Goal: Information Seeking & Learning: Understand process/instructions

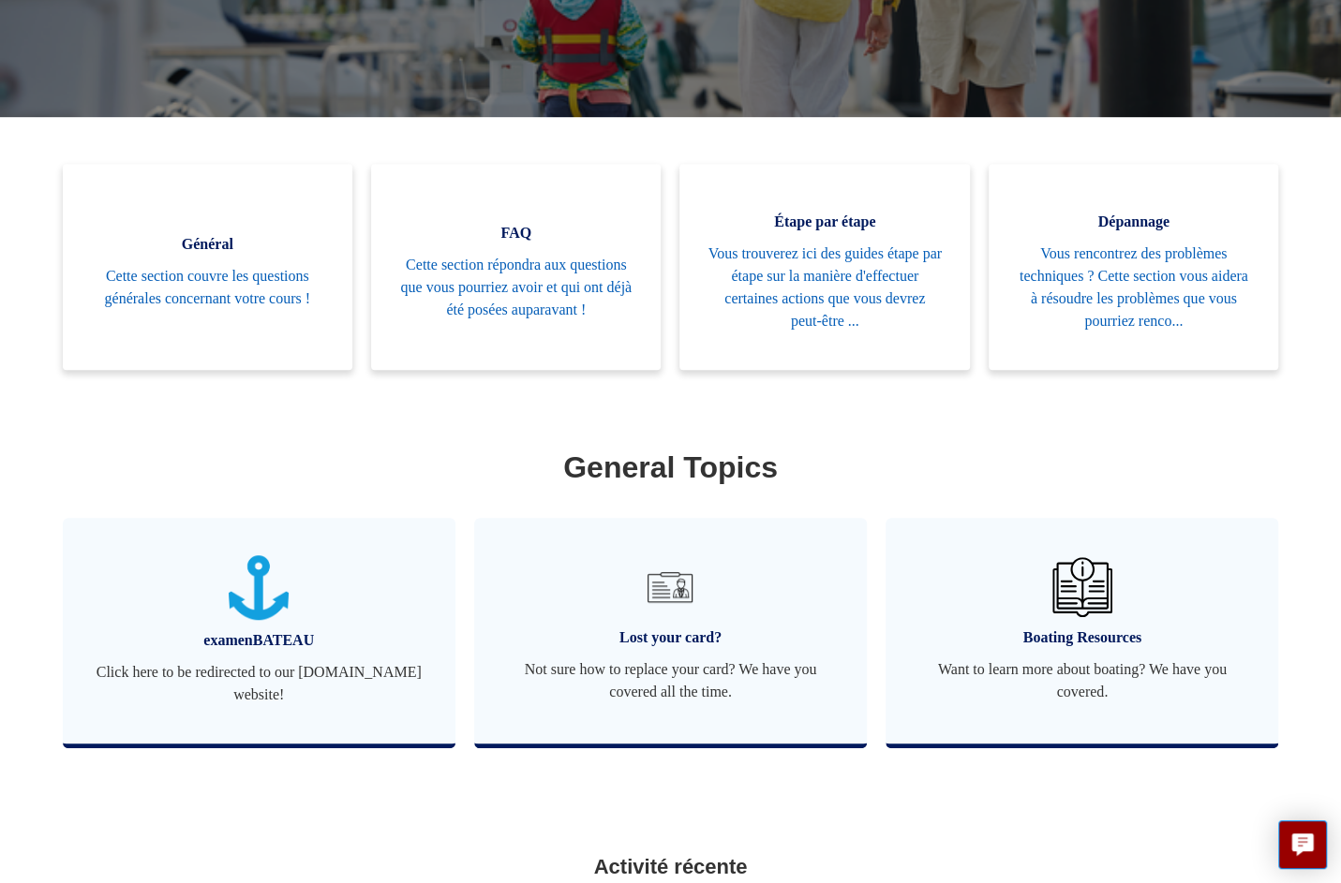
scroll to position [416, 0]
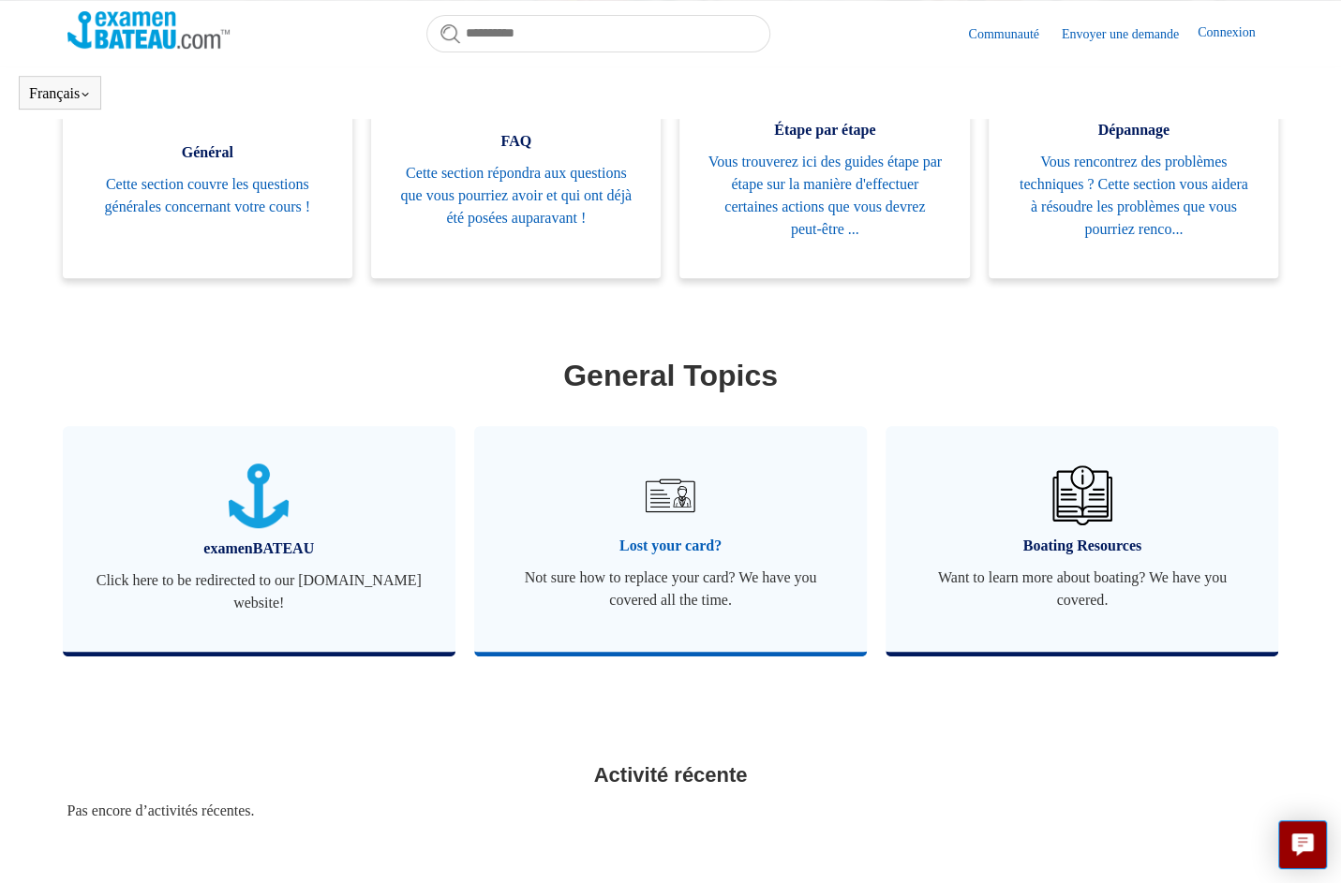
click at [671, 547] on span "Lost your card?" at bounding box center [670, 546] width 336 height 22
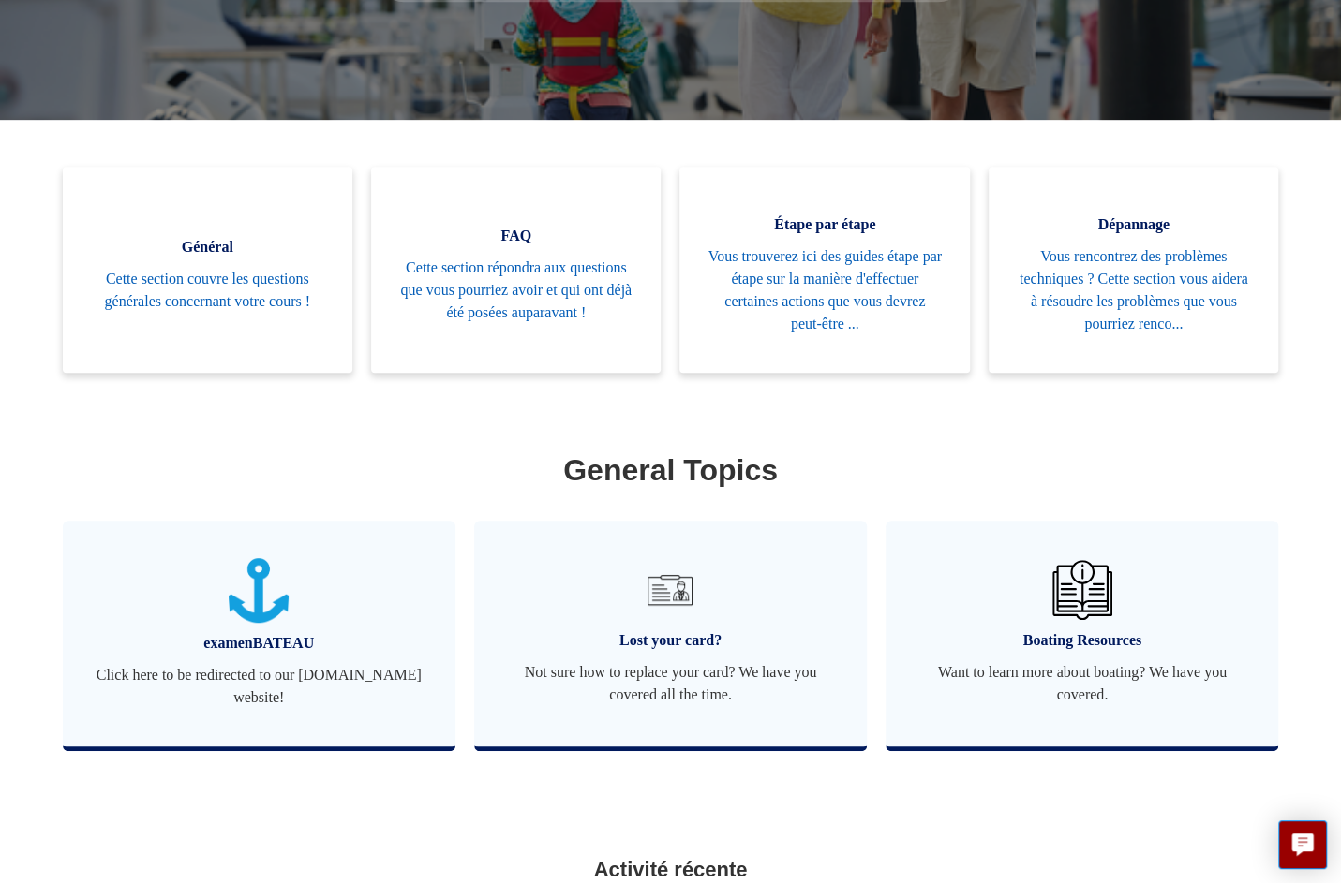
scroll to position [416, 0]
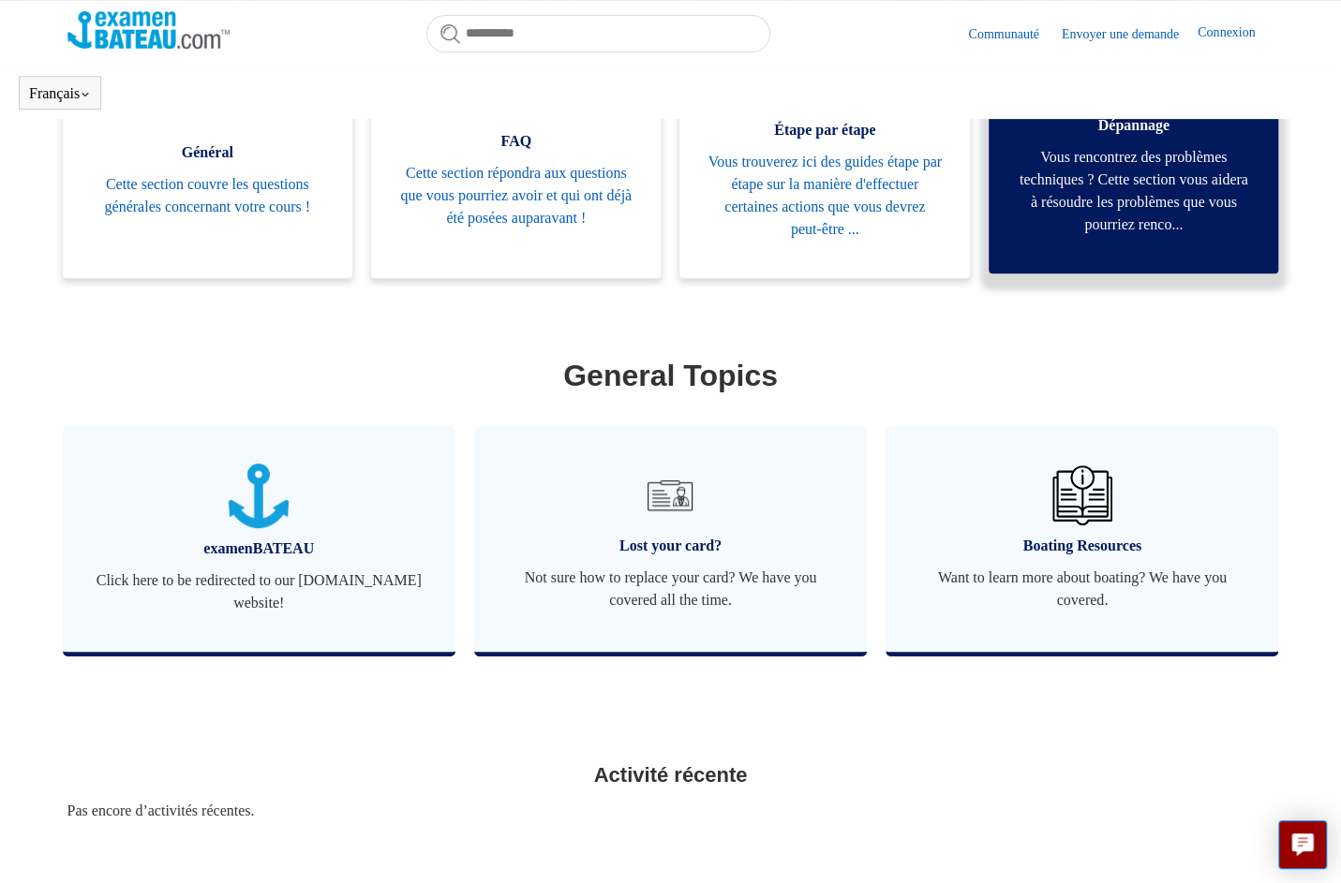
click at [1126, 208] on span "Vous rencontrez des problèmes techniques ? Cette section vous aidera à résoudre…" at bounding box center [1132, 191] width 233 height 90
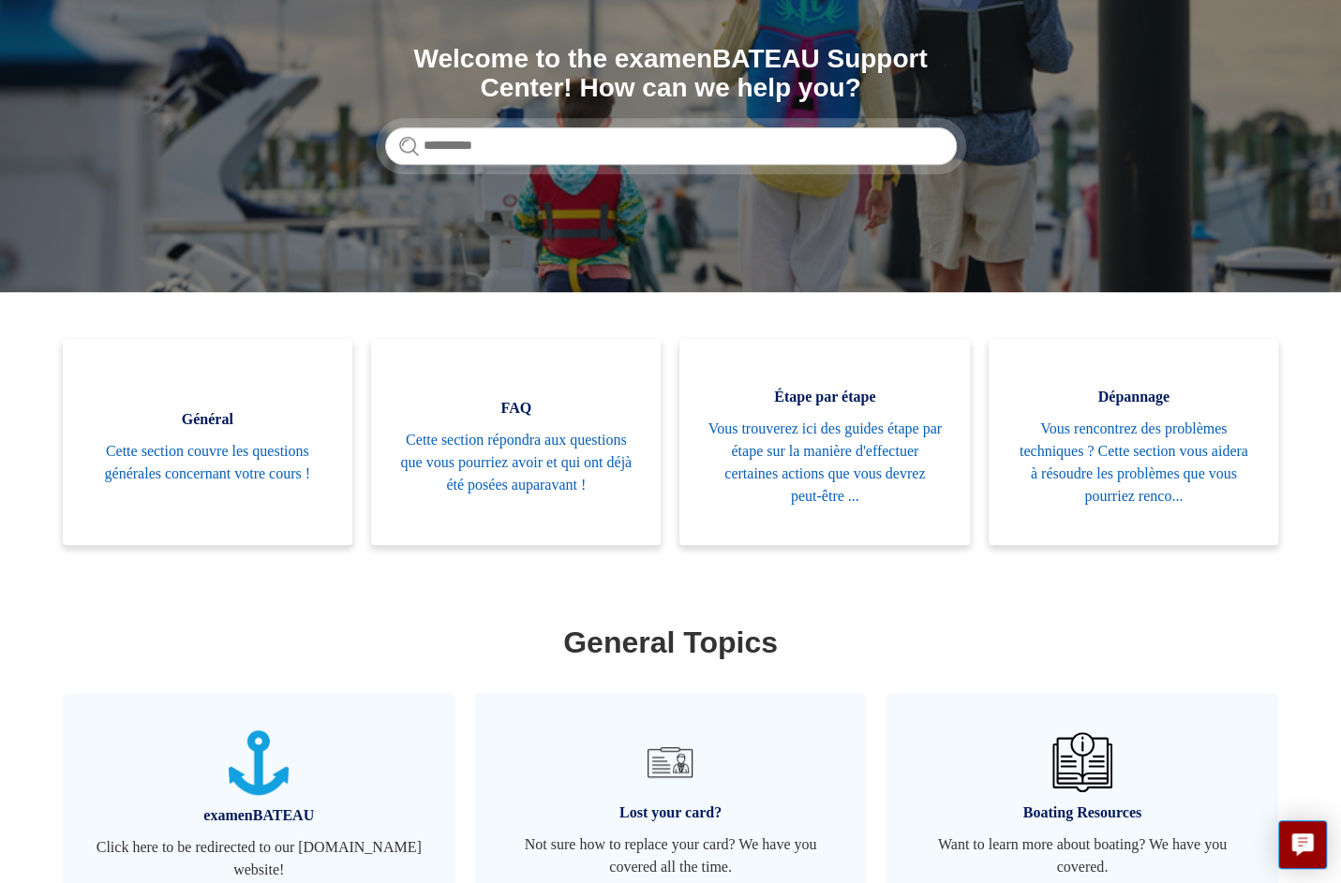
scroll to position [187, 0]
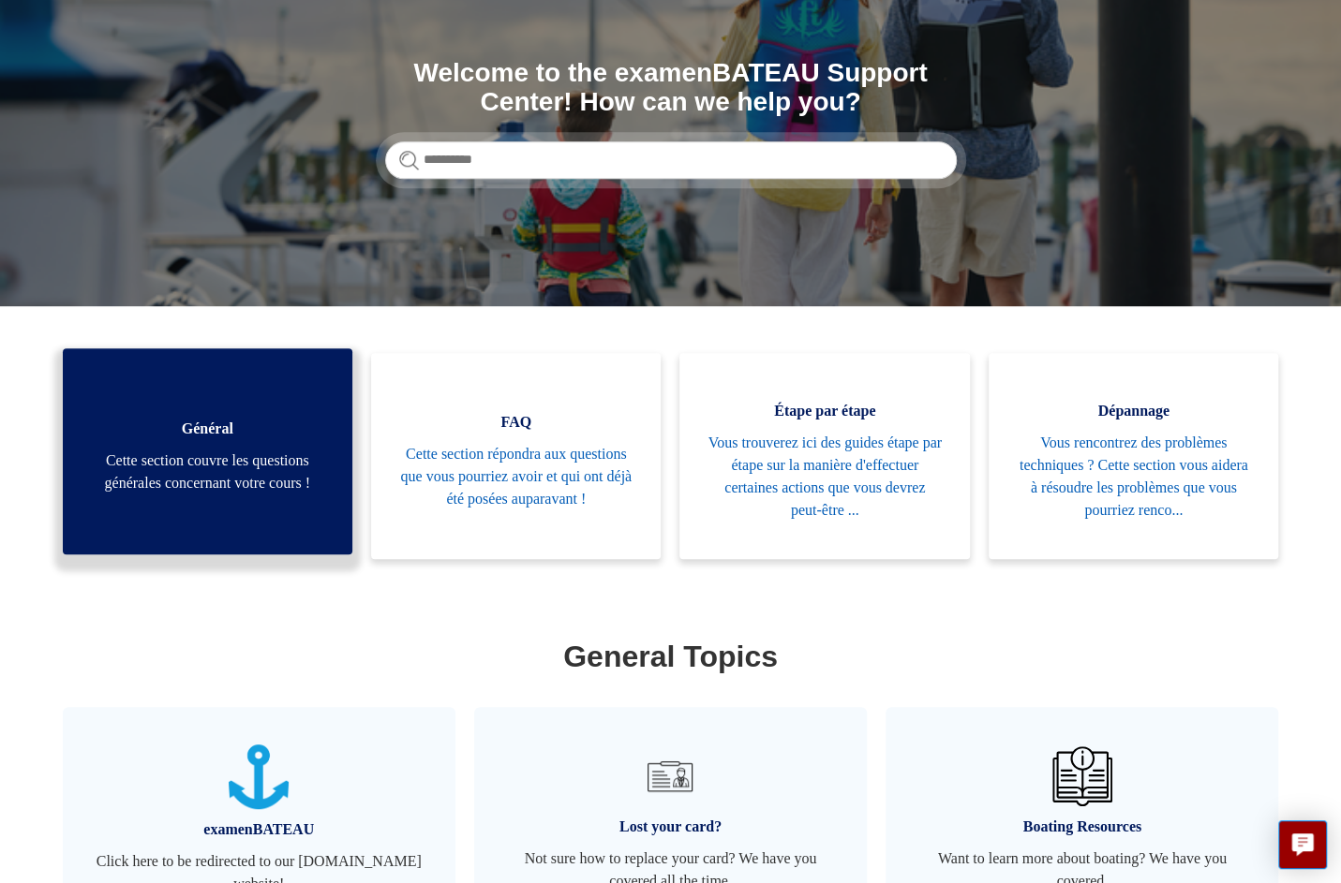
click at [216, 476] on span "Cette section couvre les questions générales concernant votre cours !" at bounding box center [207, 472] width 233 height 45
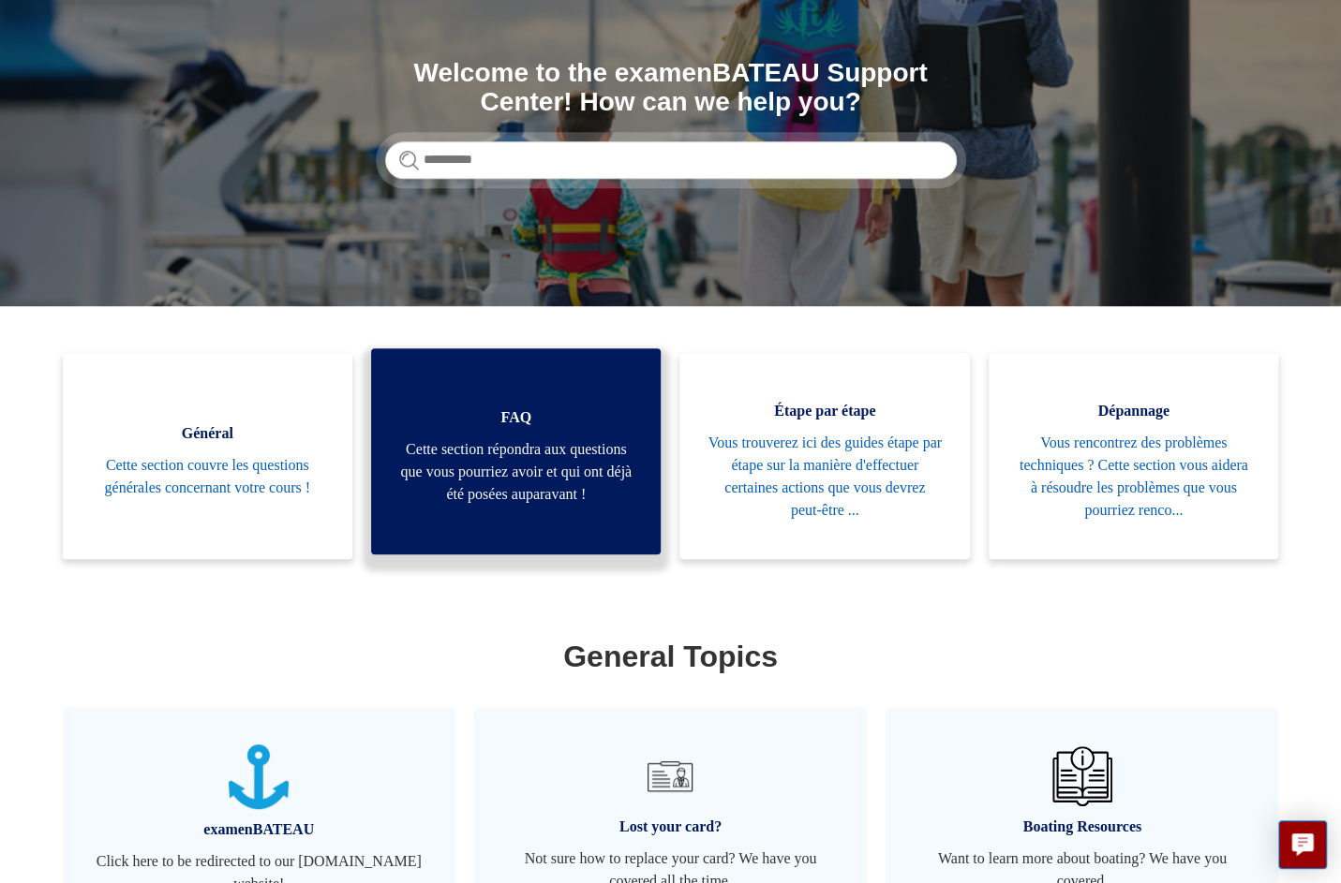
click at [507, 478] on span "Cette section répondra aux questions que vous pourriez avoir et qui ont déjà ét…" at bounding box center [515, 471] width 233 height 67
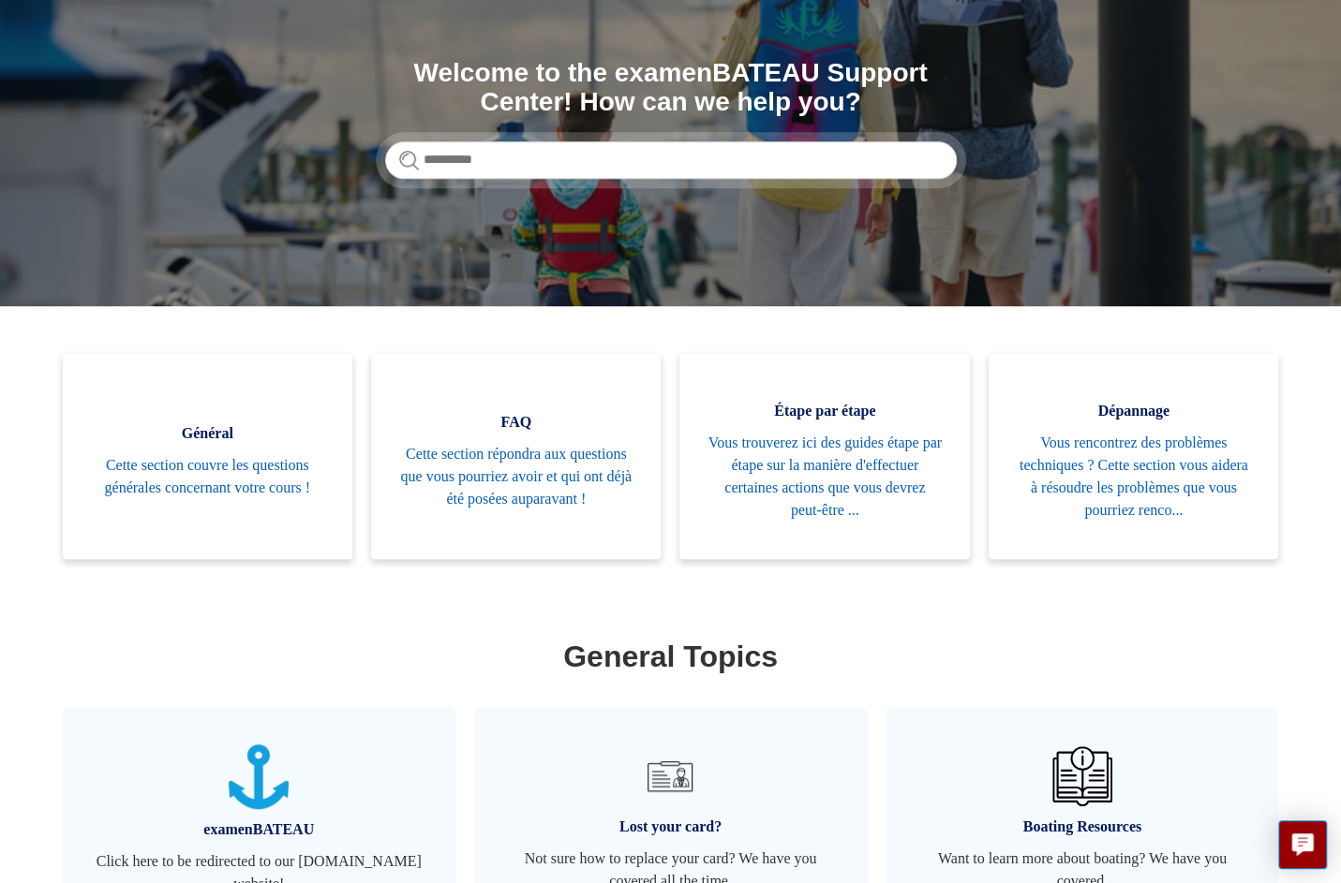
click at [858, 579] on ul "Général Cette section couvre les questions générales concernant votre cours ! F…" at bounding box center [670, 470] width 1235 height 234
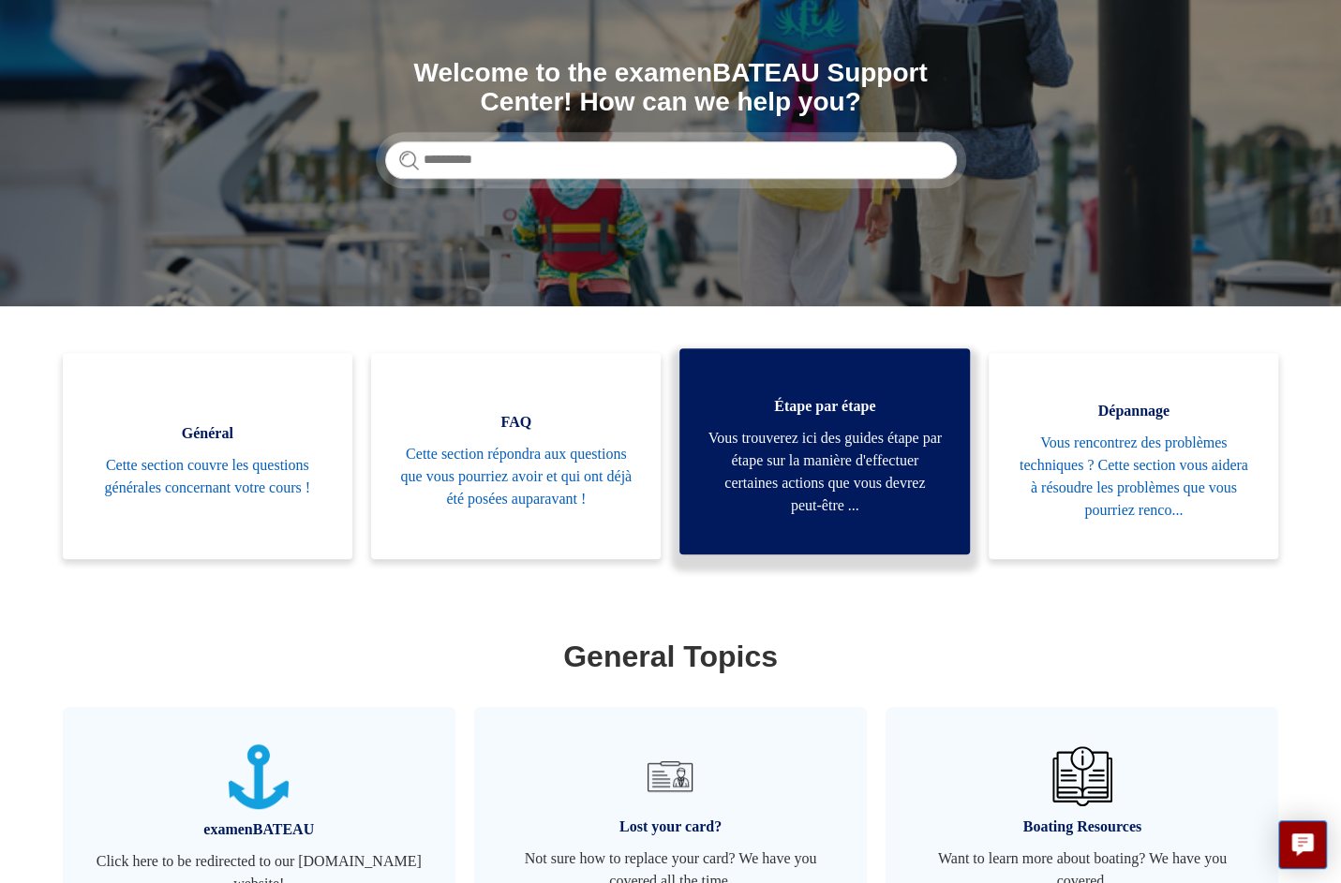
click at [840, 472] on span "Vous trouverez ici des guides étape par étape sur la manière d'effectuer certai…" at bounding box center [823, 472] width 233 height 90
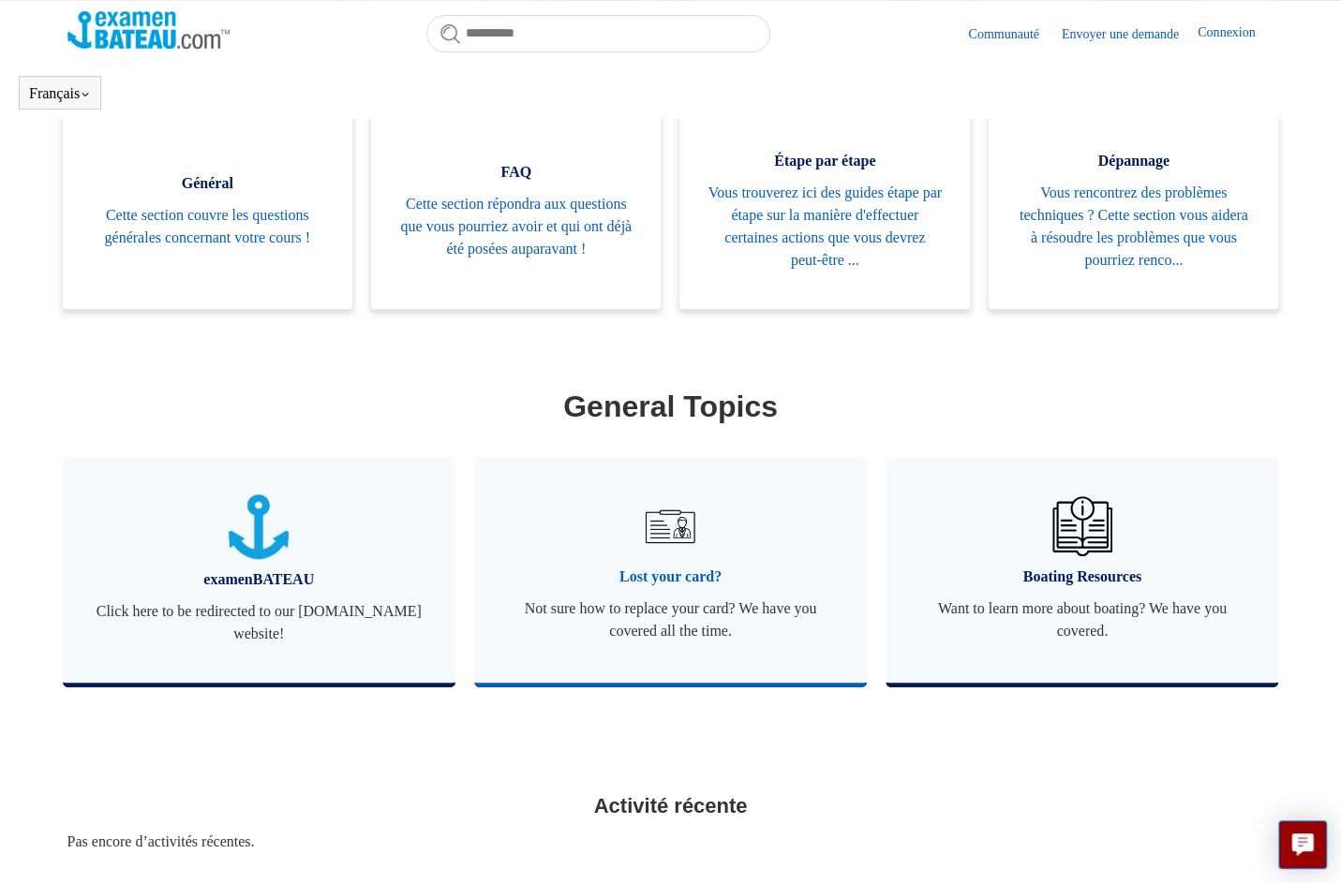
scroll to position [416, 0]
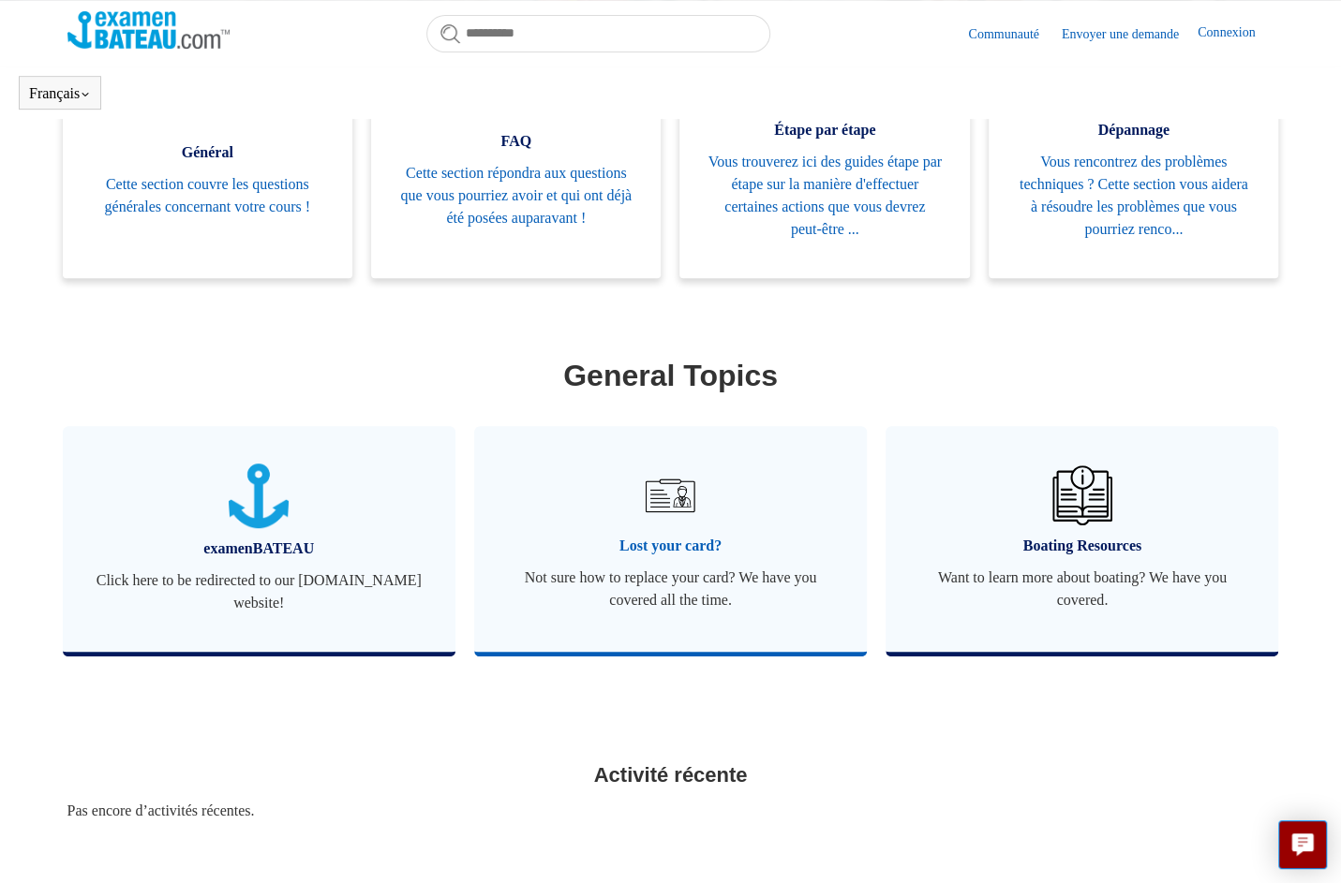
click at [672, 543] on span "Lost your card?" at bounding box center [670, 546] width 336 height 22
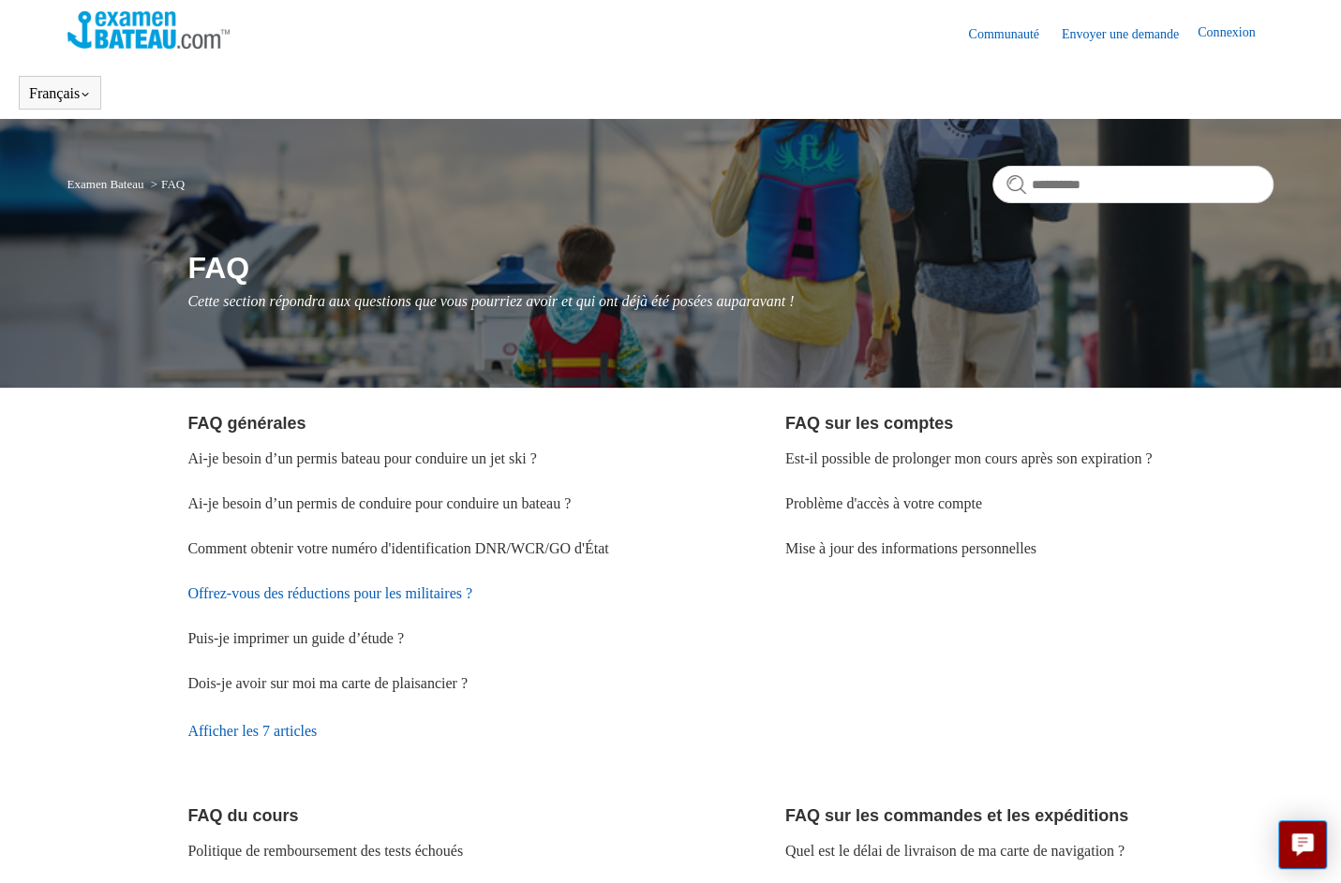
click at [300, 601] on link "Offrez-vous des réductions pour les militaires ?" at bounding box center [329, 593] width 285 height 16
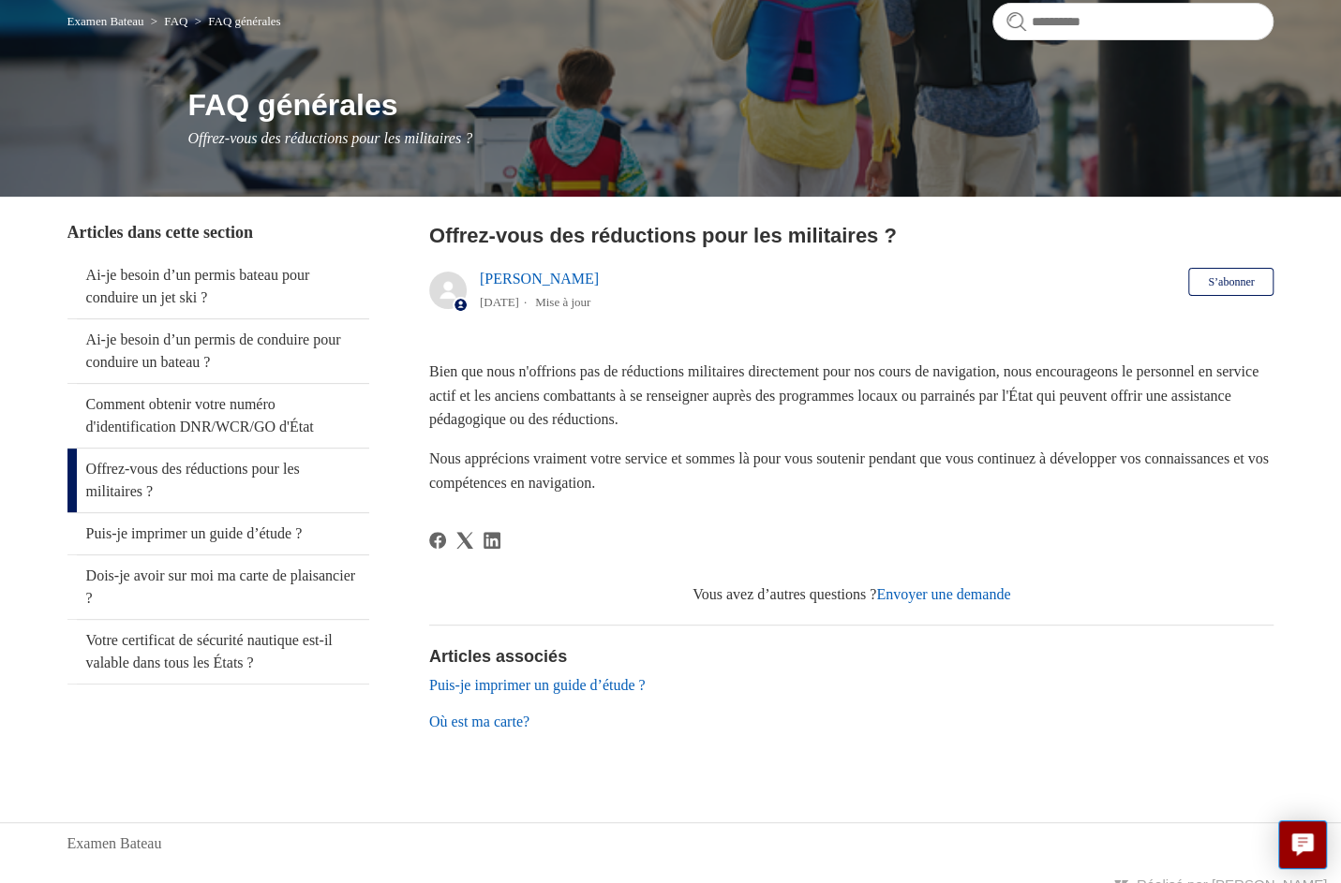
scroll to position [178, 0]
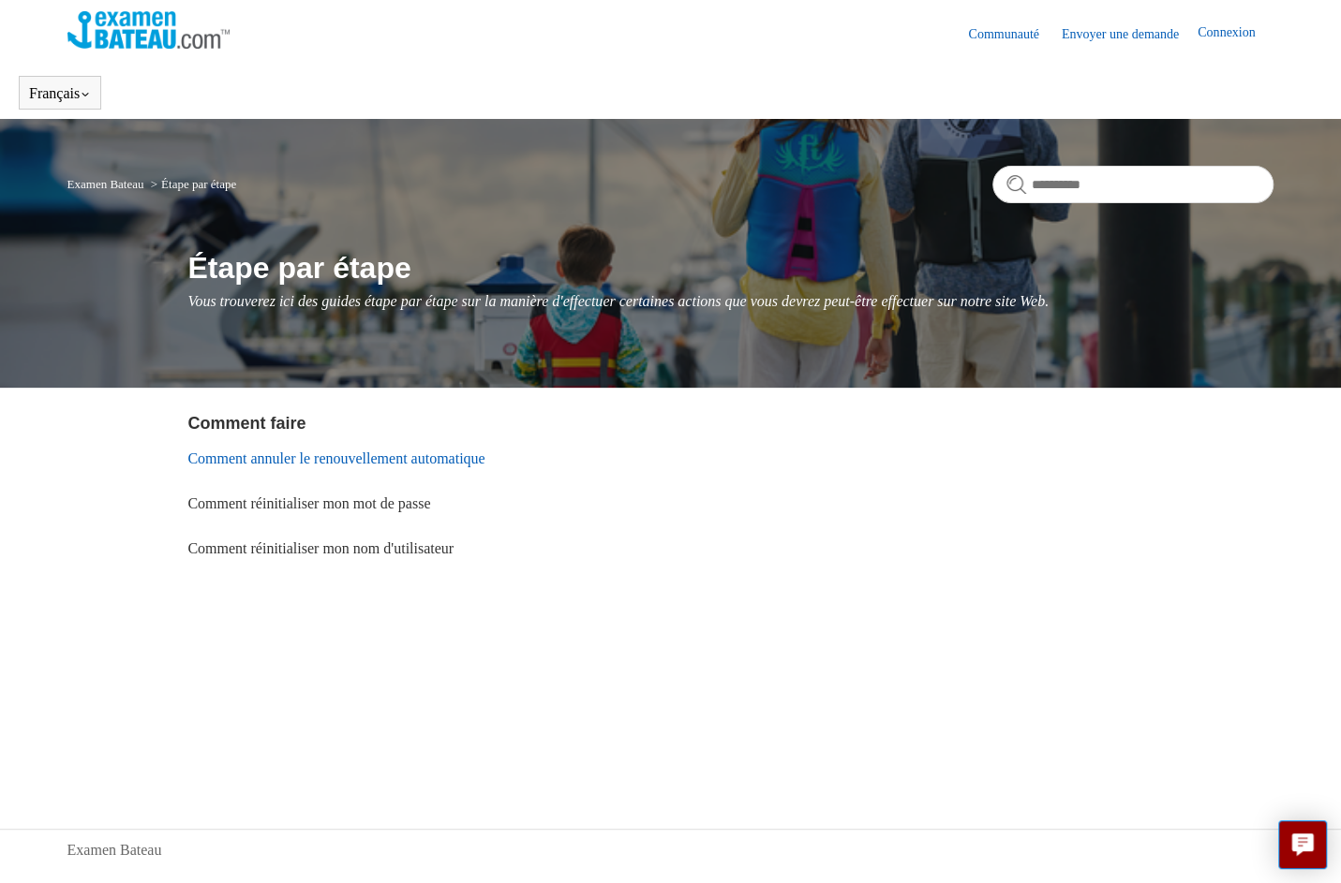
click at [362, 454] on link "Comment annuler le renouvellement automatique" at bounding box center [335, 459] width 297 height 16
